Goal: Task Accomplishment & Management: Use online tool/utility

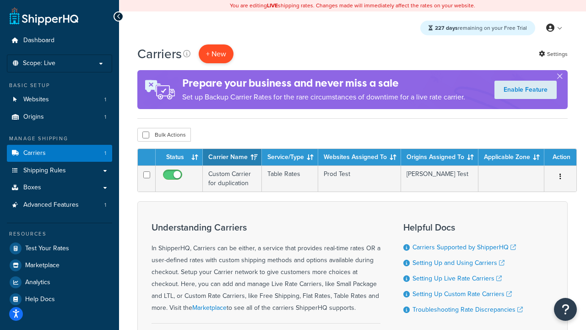
click at [216, 54] on button "+ New" at bounding box center [216, 53] width 35 height 19
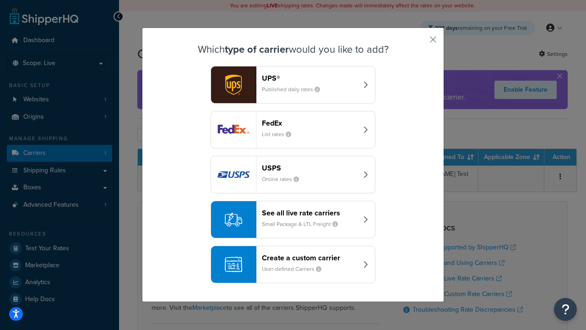
click at [310, 123] on header "FedEx" at bounding box center [310, 123] width 96 height 9
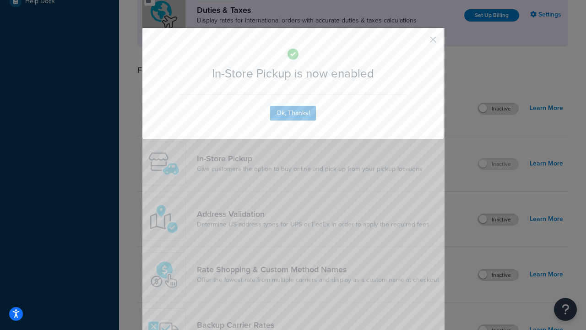
click at [419, 43] on button "button" at bounding box center [420, 43] width 2 height 2
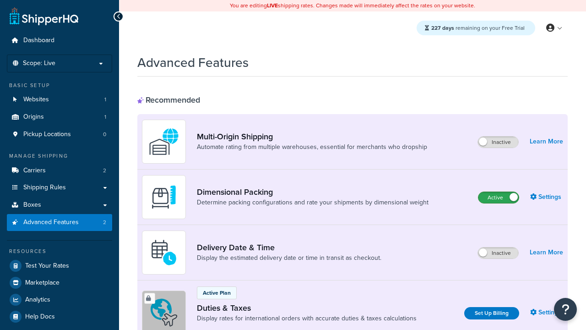
click at [499, 198] on label "Active" at bounding box center [499, 197] width 40 height 11
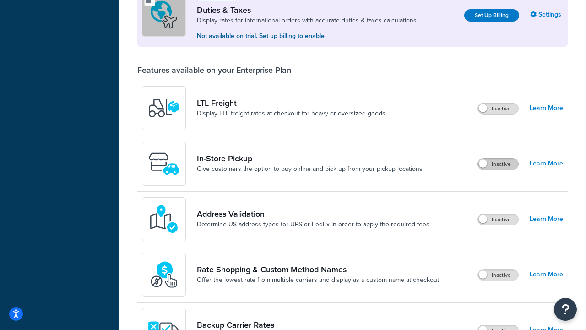
scroll to position [280, 0]
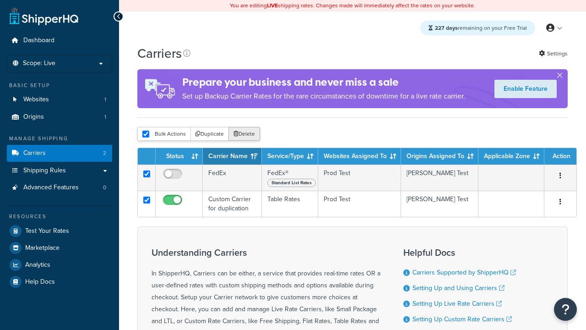
click at [244, 136] on button "Delete" at bounding box center [245, 134] width 32 height 14
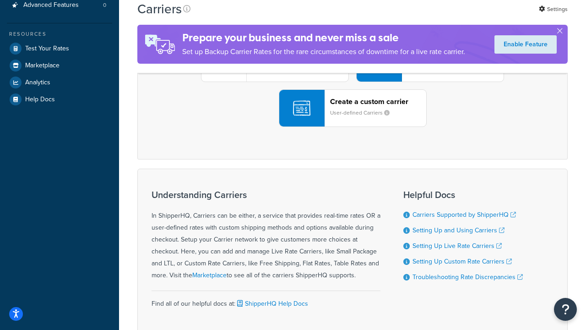
click at [353, 127] on div "UPS® Published daily rates FedEx List rates USPS Online rates See all live rate…" at bounding box center [352, 63] width 411 height 127
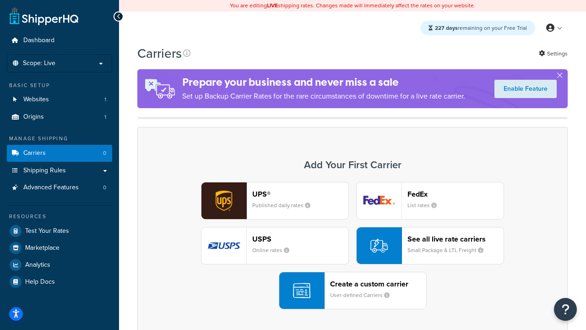
click at [353, 291] on div "Create a custom carrier User-defined Carriers" at bounding box center [378, 290] width 96 height 22
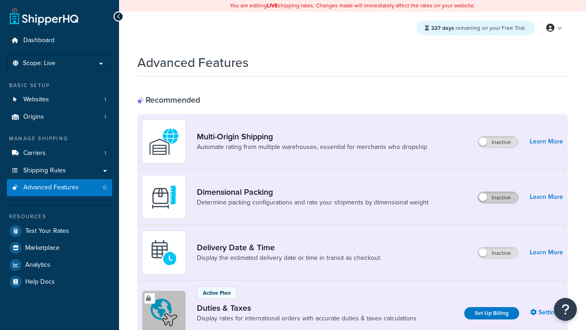
click at [499, 198] on label "Inactive" at bounding box center [498, 197] width 40 height 11
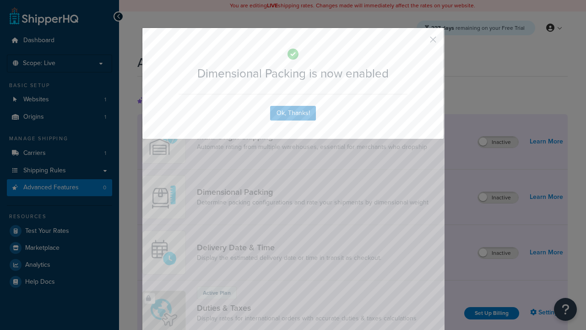
click at [419, 43] on button "button" at bounding box center [420, 43] width 2 height 2
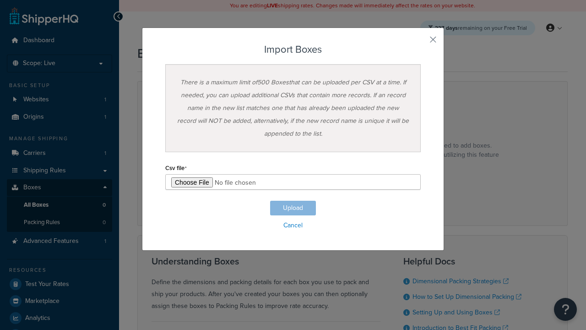
click at [293, 49] on h3 "Import Boxes" at bounding box center [293, 49] width 256 height 11
click at [293, 182] on input "file" at bounding box center [293, 182] width 256 height 16
